Goal: Task Accomplishment & Management: Complete application form

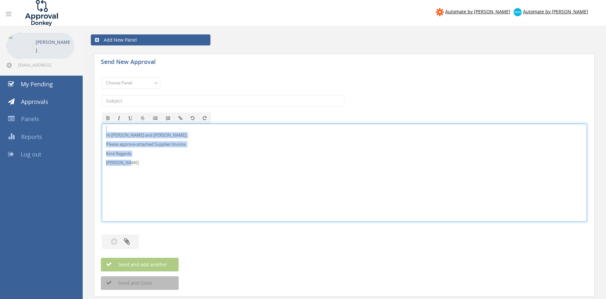
drag, startPoint x: 136, startPoint y: 166, endPoint x: 93, endPoint y: 128, distance: 57.9
click at [102, 126] on div "Hi Maddie and Ben, Please approve attached Supplier Invoice. Kind Regards Pam W…" at bounding box center [344, 173] width 485 height 98
copy div "Hi Maddie and Ben, Please approve attached Supplier Invoice. Kind Regards Pam W…"
click at [102, 77] on select "Choose Panel Alarm Credits RG - 3 NZ Utilities Cable and SAI Global NZ Alarms-1…" at bounding box center [131, 82] width 58 height 11
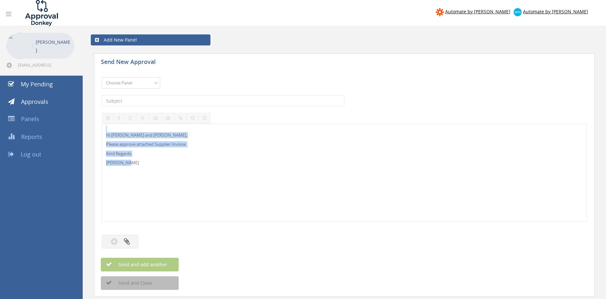
select select "9741"
click option "NZ Payables - 2" at bounding box center [0, 0] width 0 height 0
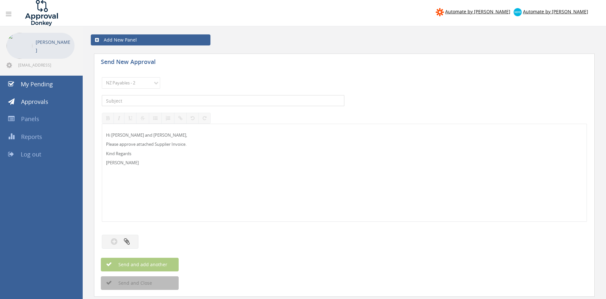
click at [172, 100] on input "text" at bounding box center [223, 100] width 243 height 11
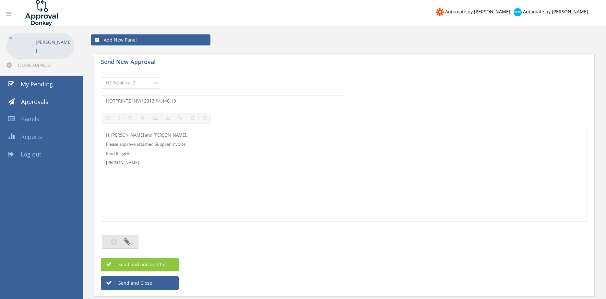
type input "HOTPRINTZ INV-12013 $4,446.19"
click at [126, 240] on icon "button" at bounding box center [127, 240] width 6 height 7
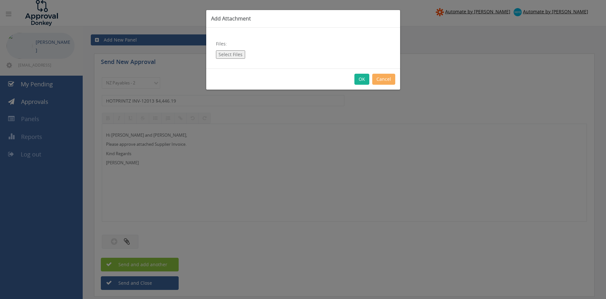
click at [236, 55] on button "Select Files" at bounding box center [230, 54] width 29 height 8
type input "C:\fakepath\HOTPRINTZ INV-12013 09.09.25 PO 4390.pdf"
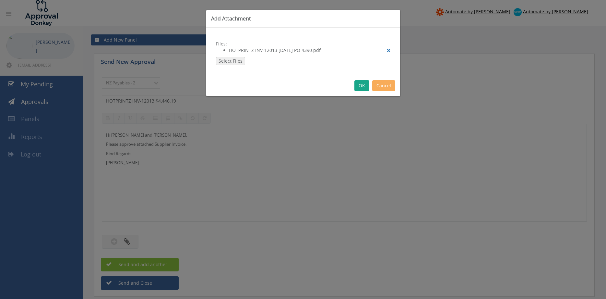
click at [360, 88] on button "OK" at bounding box center [362, 85] width 15 height 11
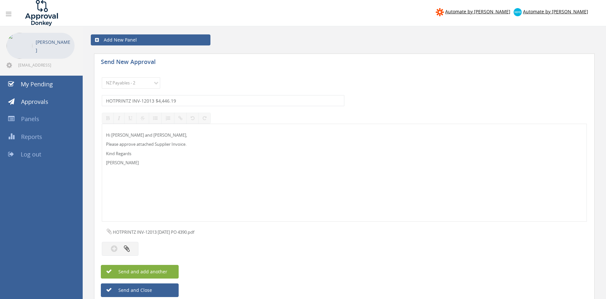
click at [171, 269] on button "Send and add another" at bounding box center [140, 272] width 78 height 14
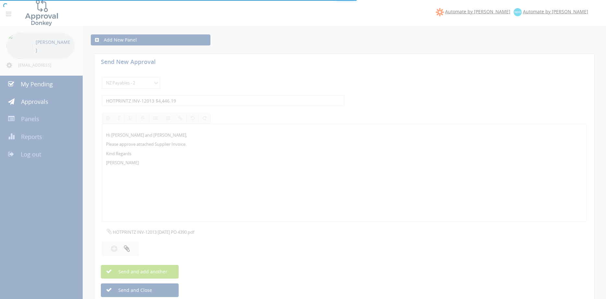
select select
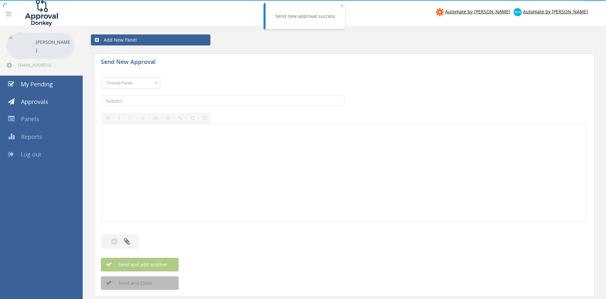
click at [102, 77] on select "Choose Panel Alarm Credits RG - 3 NZ Utilities Cable and SAI Global NZ Alarms-1…" at bounding box center [131, 82] width 58 height 11
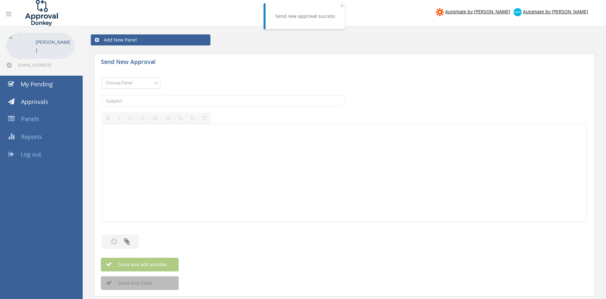
select select "9741"
click option "NZ Payables - 2" at bounding box center [0, 0] width 0 height 0
click at [176, 99] on input "text" at bounding box center [223, 100] width 243 height 11
type input "HYDROFLOW 2157968 $3,241.60"
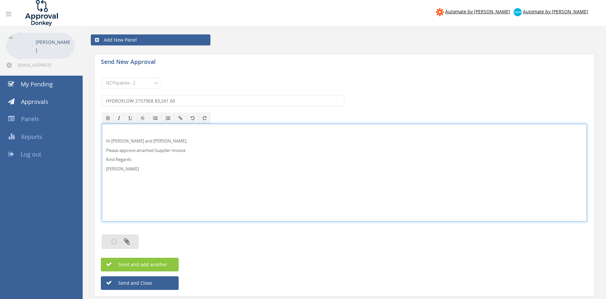
click at [125, 245] on icon "button" at bounding box center [127, 240] width 6 height 7
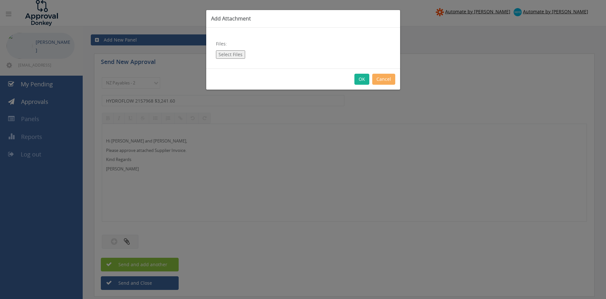
click at [239, 55] on button "Select Files" at bounding box center [230, 54] width 29 height 8
type input "C:\fakepath\HYDROFLOW 2157968 08.08.25 PO 4330.pdf"
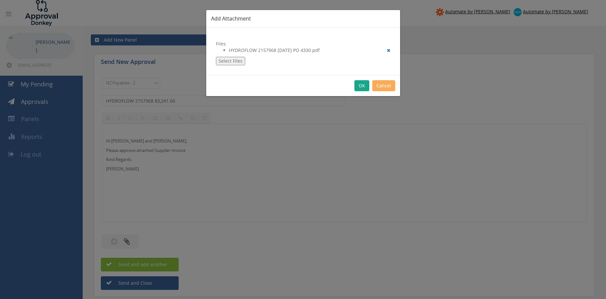
click at [365, 86] on button "OK" at bounding box center [362, 85] width 15 height 11
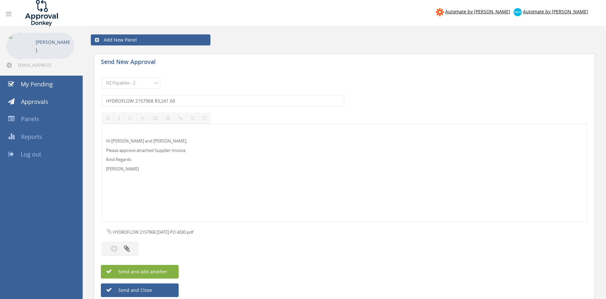
drag, startPoint x: 168, startPoint y: 274, endPoint x: 188, endPoint y: 270, distance: 19.5
click at [168, 274] on button "Send and add another" at bounding box center [140, 272] width 78 height 14
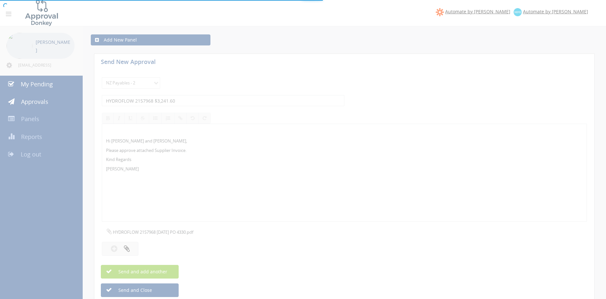
select select
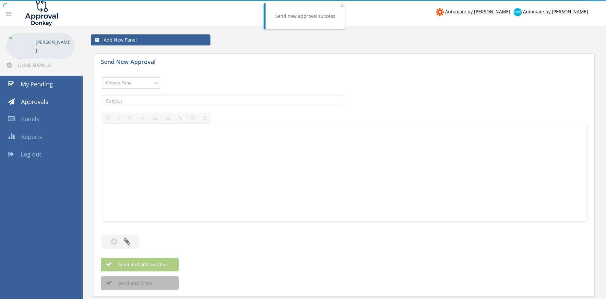
click at [102, 77] on select "Choose Panel Alarm Credits RG - 3 NZ Utilities Cable and SAI Global NZ Alarms-1…" at bounding box center [131, 82] width 58 height 11
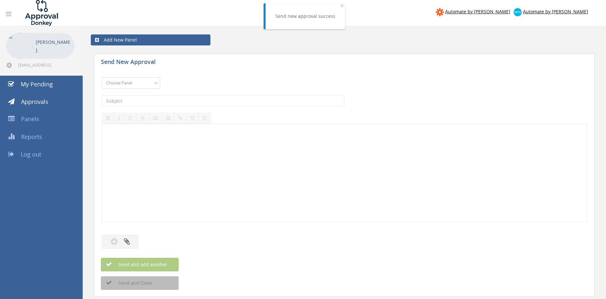
select select "9741"
click option "NZ Payables - 2" at bounding box center [0, 0] width 0 height 0
click at [190, 97] on input "text" at bounding box center [223, 100] width 243 height 11
type input "HYDROFLOW 2157969 $955.12"
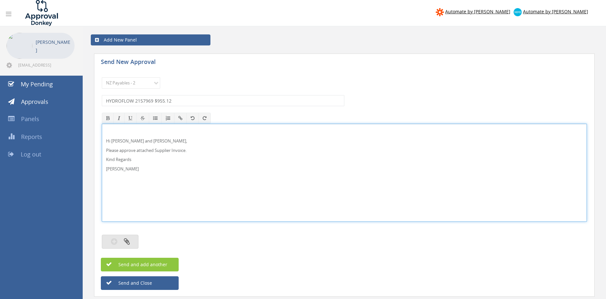
click at [119, 242] on button "button" at bounding box center [120, 242] width 37 height 14
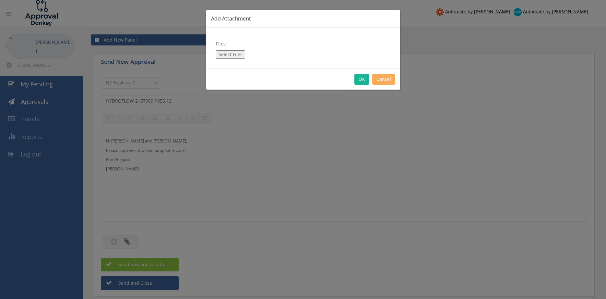
click at [230, 54] on button "Select Files" at bounding box center [230, 54] width 29 height 8
type input "C:\fakepath\HYDROFLOW 2157969 08.08.25 PO 4330.pdf"
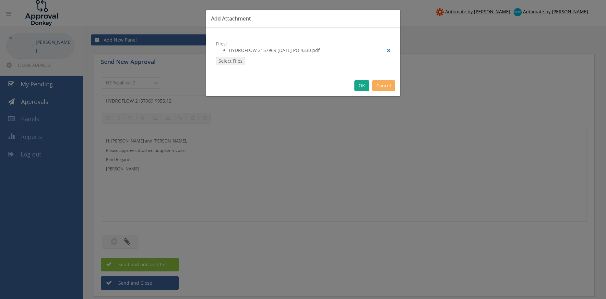
click at [362, 88] on button "OK" at bounding box center [362, 85] width 15 height 11
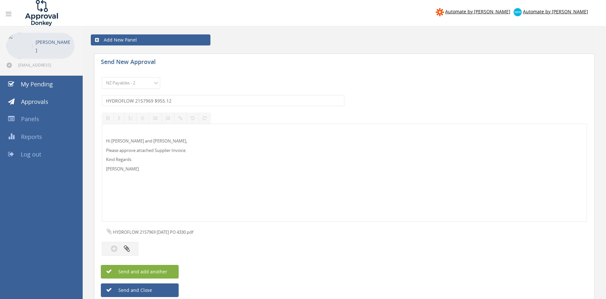
click at [168, 270] on button "Send and add another" at bounding box center [140, 272] width 78 height 14
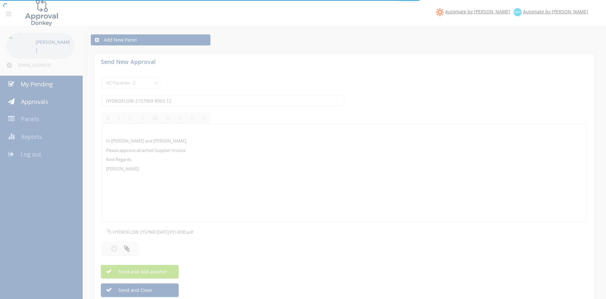
select select
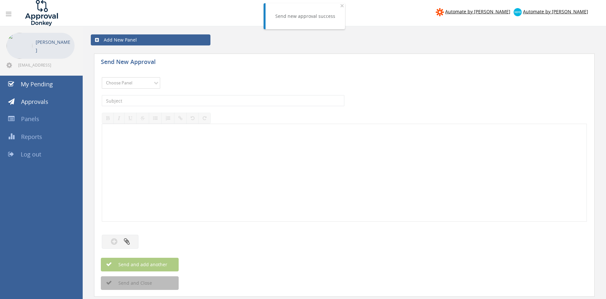
click at [102, 77] on select "Choose Panel Alarm Credits RG - 3 NZ Utilities Cable and SAI Global NZ Alarms-1…" at bounding box center [131, 82] width 58 height 11
select select "9741"
click option "NZ Payables - 2" at bounding box center [0, 0] width 0 height 0
click at [183, 105] on input "text" at bounding box center [223, 100] width 243 height 11
type input "[PERSON_NAME] INV 93103 $2,587.50"
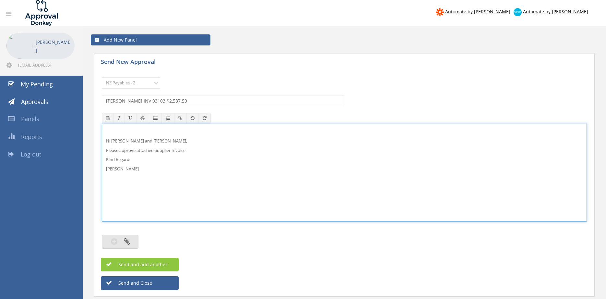
click at [130, 243] on button "button" at bounding box center [120, 242] width 37 height 14
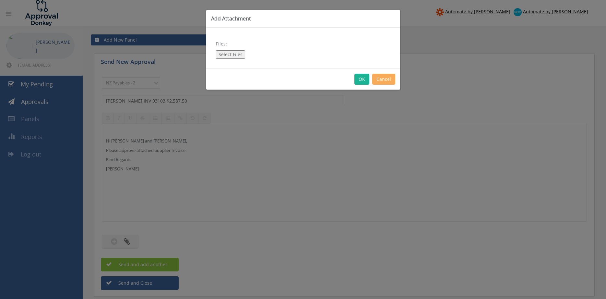
click at [234, 52] on button "Select Files" at bounding box center [230, 54] width 29 height 8
type input "C:\fakepath\JJ FRASER 93103 09.09.25 PO 4367.pdf"
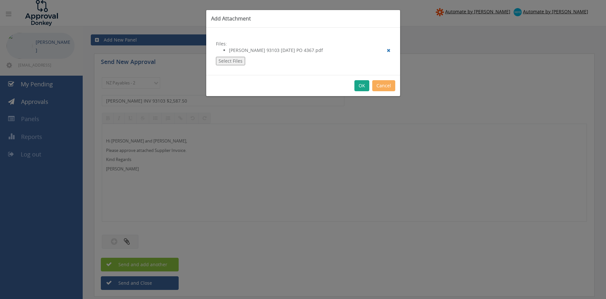
click at [361, 87] on button "OK" at bounding box center [362, 85] width 15 height 11
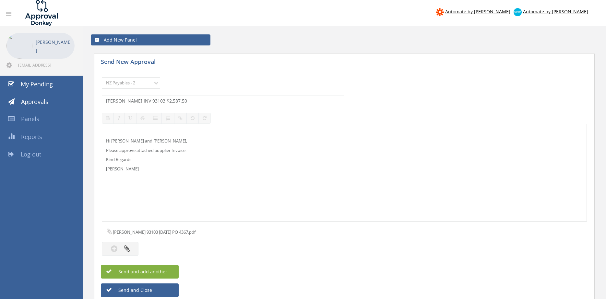
click at [174, 269] on button "Send and add another" at bounding box center [140, 272] width 78 height 14
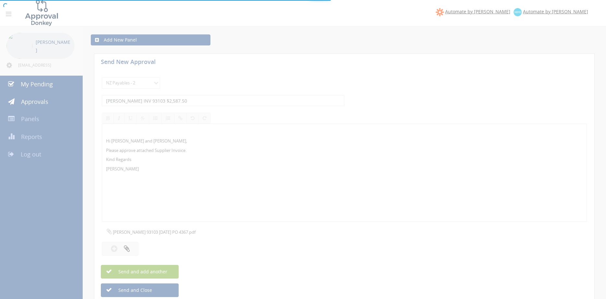
select select
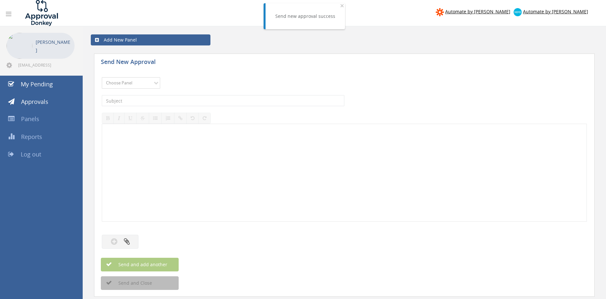
click at [102, 77] on select "Choose Panel Alarm Credits RG - 3 NZ Utilities Cable and SAI Global NZ Alarms-1…" at bounding box center [131, 82] width 58 height 11
select select "9741"
click option "NZ Payables - 2" at bounding box center [0, 0] width 0 height 0
click at [162, 101] on input "text" at bounding box center [223, 100] width 243 height 11
type input "[PERSON_NAME] S9999 $437.91"
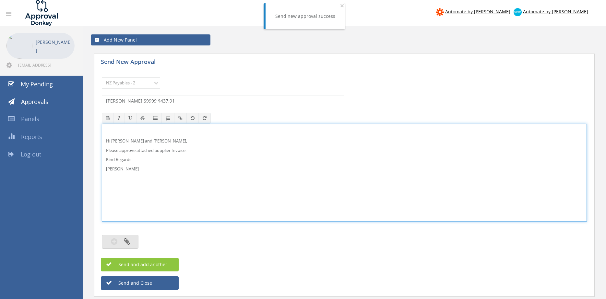
click at [125, 239] on icon "button" at bounding box center [127, 240] width 6 height 7
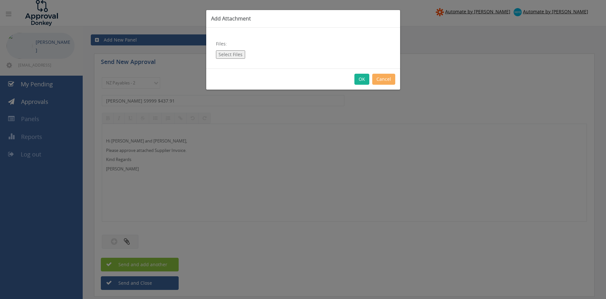
click at [237, 55] on button "Select Files" at bounding box center [230, 54] width 29 height 8
type input "C:\fakepath\SHUK S9999 28.08.25 PO 4288.pdf"
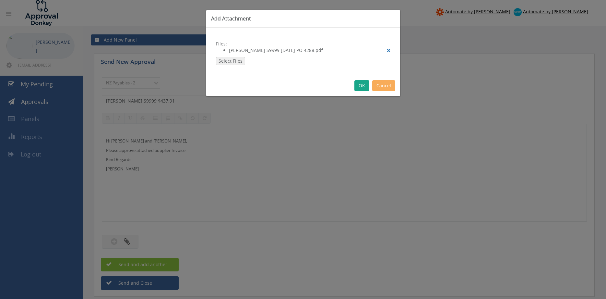
click at [363, 87] on button "OK" at bounding box center [362, 85] width 15 height 11
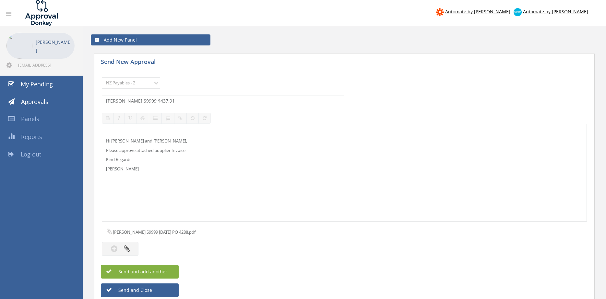
click at [172, 269] on button "Send and add another" at bounding box center [140, 272] width 78 height 14
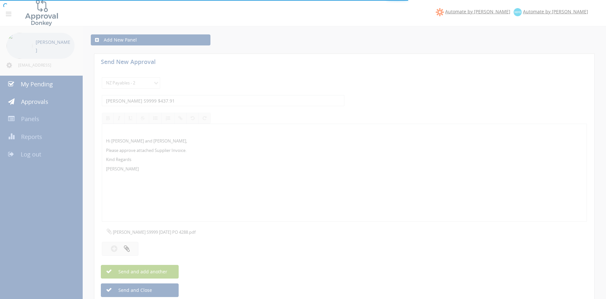
select select
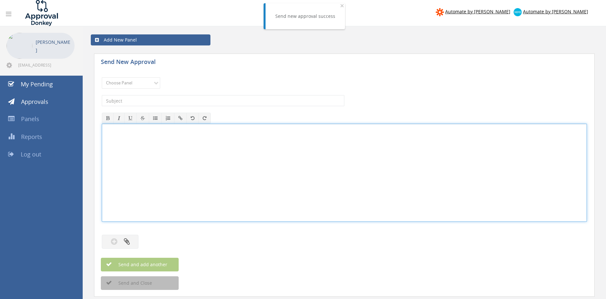
drag, startPoint x: 204, startPoint y: 157, endPoint x: 208, endPoint y: 156, distance: 3.6
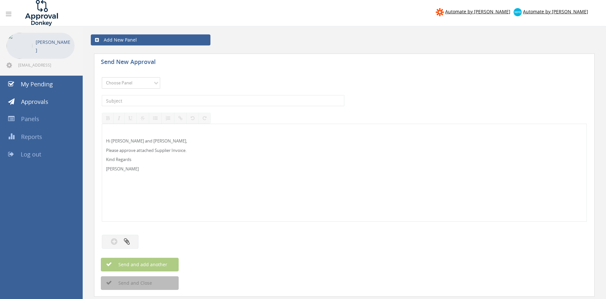
select select "13141"
click option "NZ Utilities" at bounding box center [0, 0] width 0 height 0
click at [159, 97] on input "text" at bounding box center [223, 100] width 243 height 11
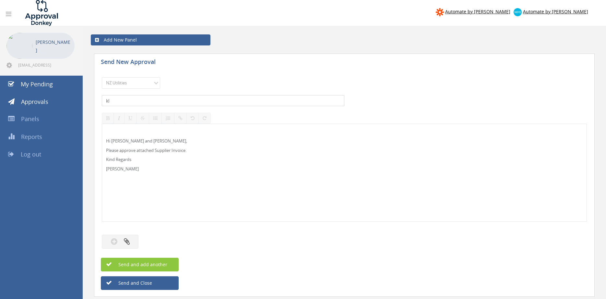
type input "k"
type input "KLEENRITE INV-23757 $419.73"
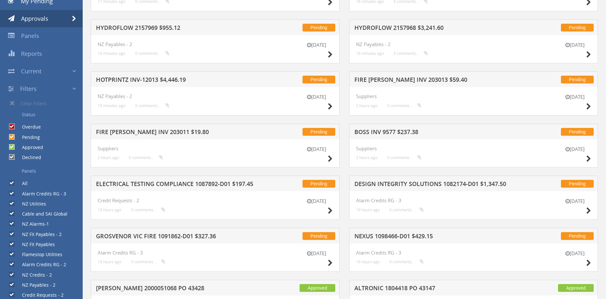
scroll to position [88, 0]
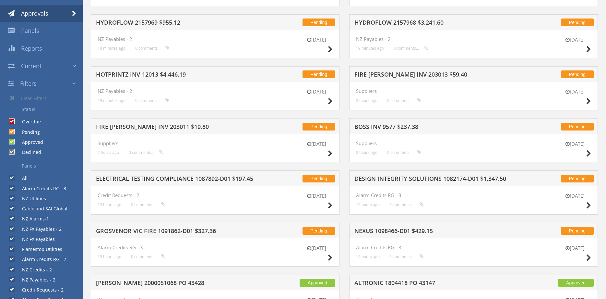
click at [393, 127] on h5 "BOSS INV 9577 $237.38" at bounding box center [438, 128] width 167 height 8
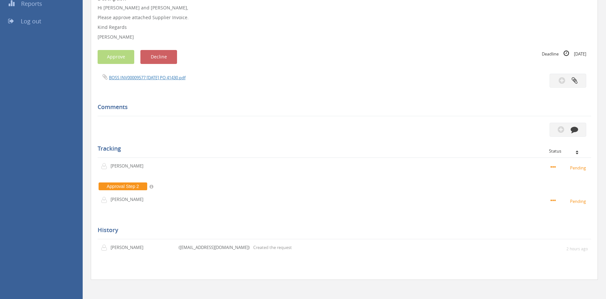
scroll to position [135, 0]
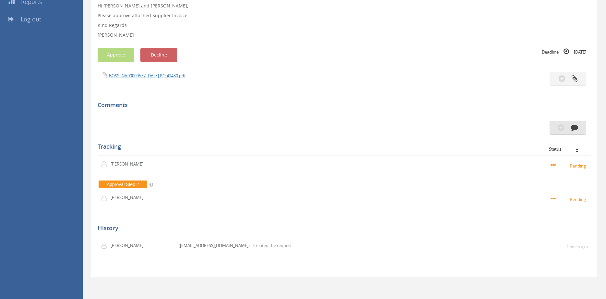
click at [571, 126] on icon "button" at bounding box center [574, 127] width 7 height 7
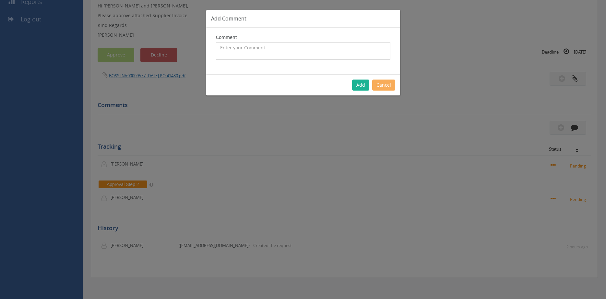
click at [273, 51] on textarea at bounding box center [303, 51] width 175 height 18
type textarea "Hi [PERSON_NAME], please decline - looks like Boss will send us the missing 10.…"
click at [359, 83] on button "Add" at bounding box center [360, 84] width 17 height 11
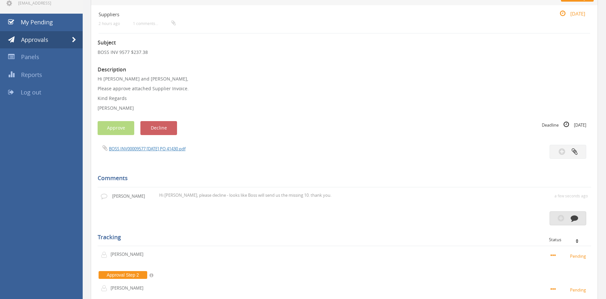
scroll to position [47, 0]
